Goal: Transaction & Acquisition: Purchase product/service

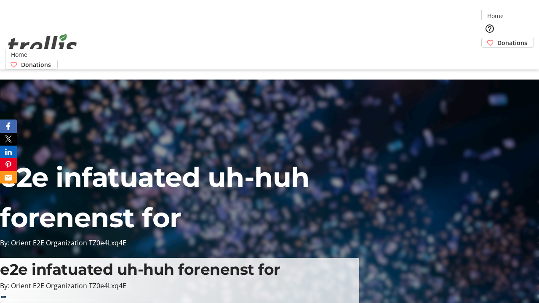
click at [498, 38] on span "Donations" at bounding box center [513, 42] width 30 height 9
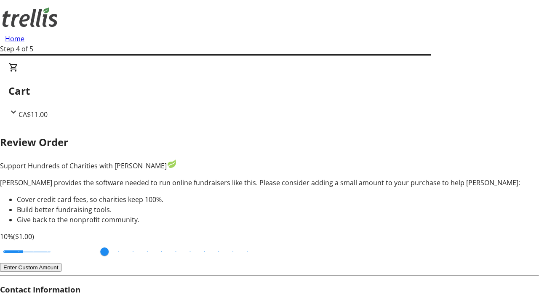
click at [62, 263] on button "Enter Custom Amount" at bounding box center [31, 267] width 62 height 9
